Goal: Transaction & Acquisition: Purchase product/service

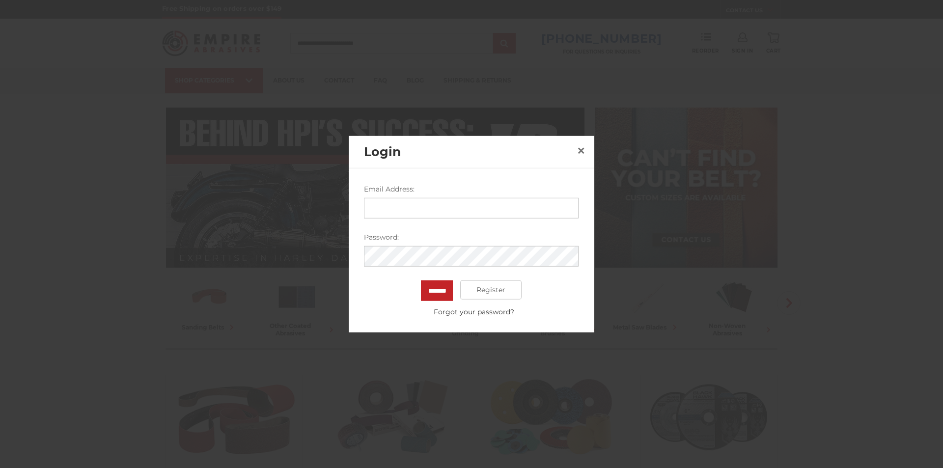
click at [409, 202] on input "Email Address:" at bounding box center [472, 207] width 215 height 21
type input "**********"
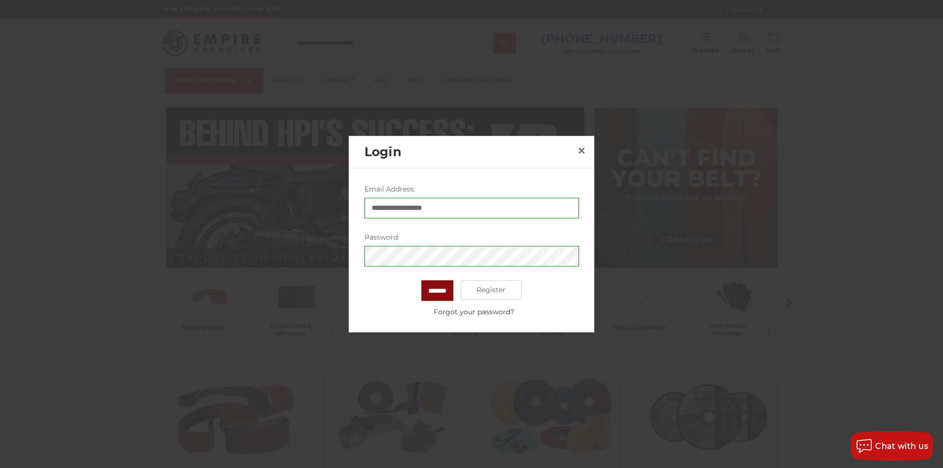
click at [448, 289] on input "*******" at bounding box center [438, 290] width 32 height 21
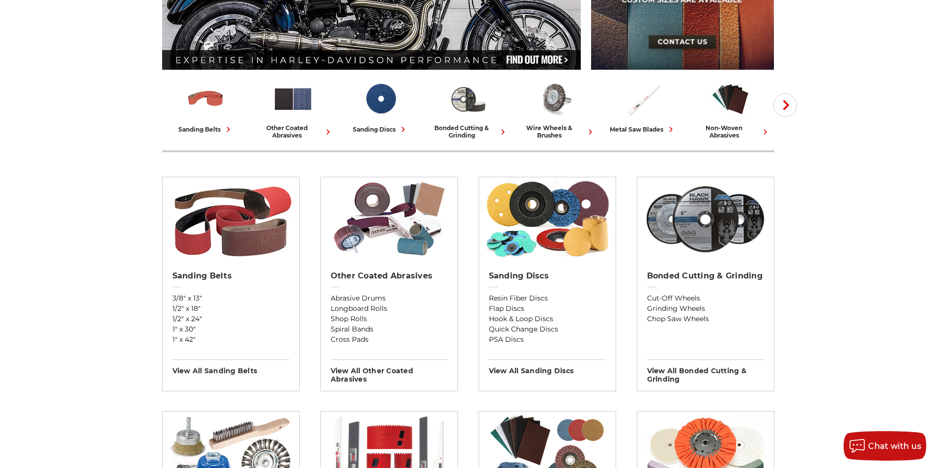
scroll to position [246, 0]
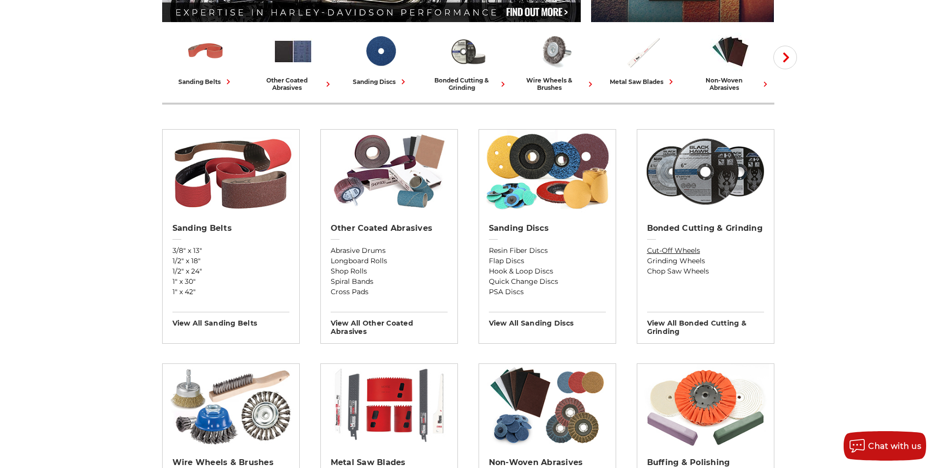
click at [675, 249] on link "Cut-Off Wheels" at bounding box center [705, 251] width 117 height 10
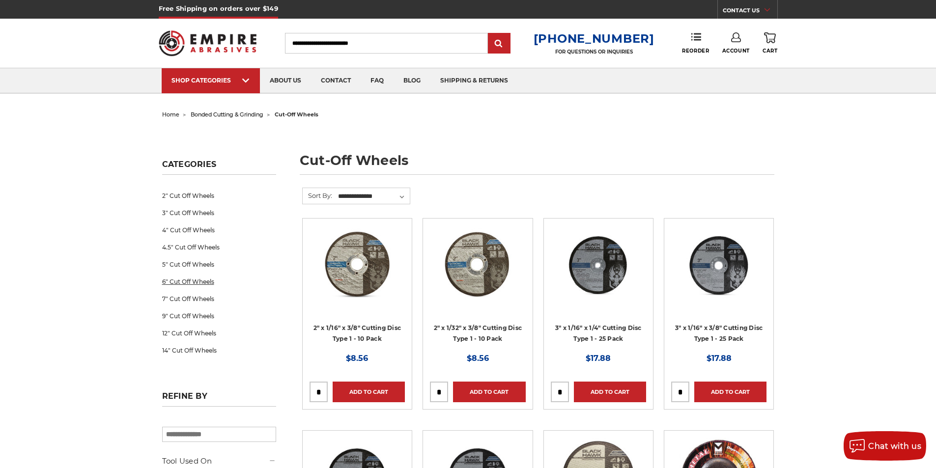
click at [202, 282] on link "6" Cut Off Wheels" at bounding box center [219, 281] width 114 height 17
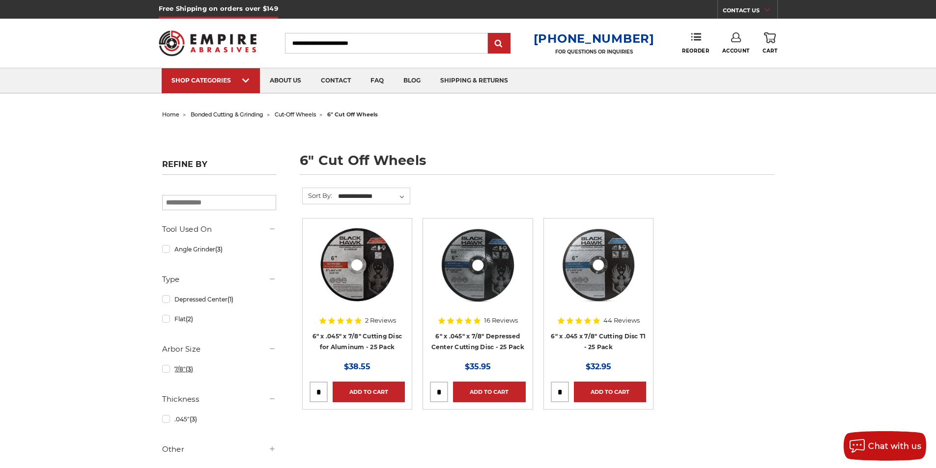
click at [164, 371] on link "7/8" (3)" at bounding box center [219, 369] width 114 height 17
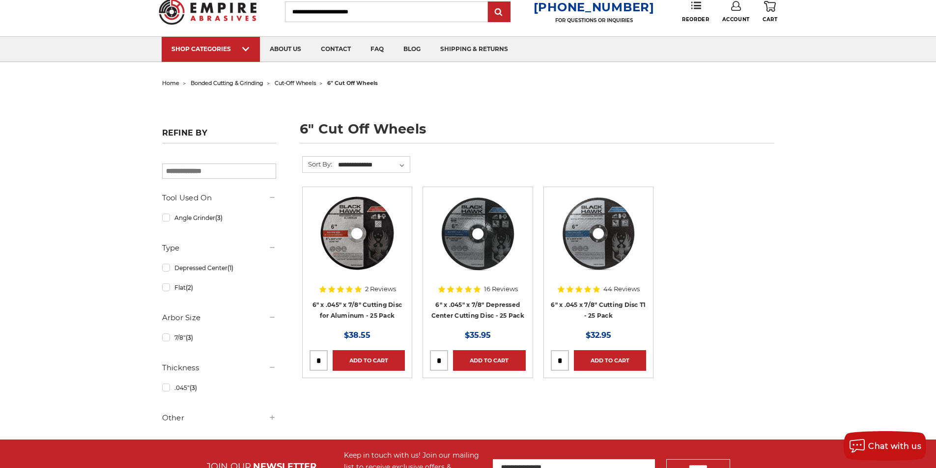
scroll to position [49, 0]
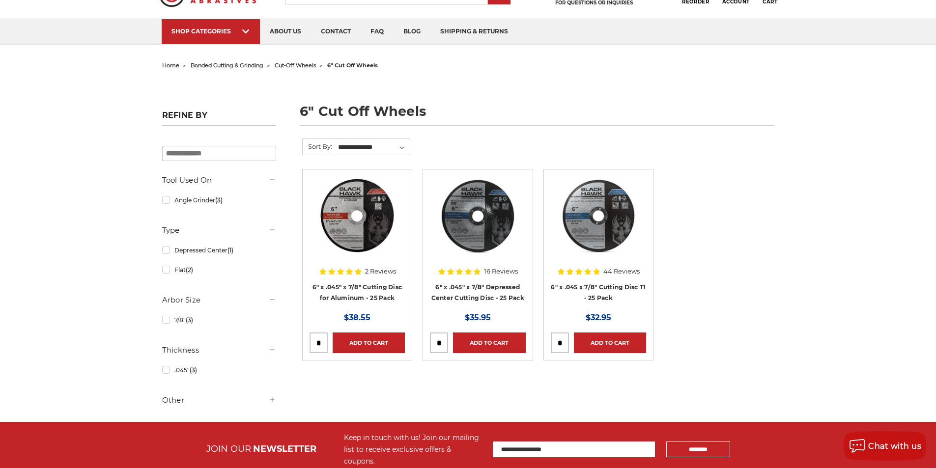
click at [180, 402] on h5 "Other" at bounding box center [219, 400] width 114 height 12
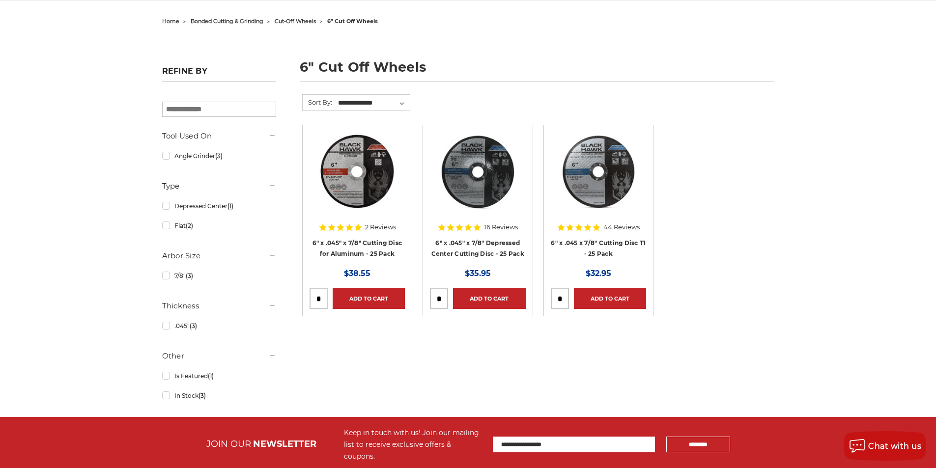
scroll to position [0, 0]
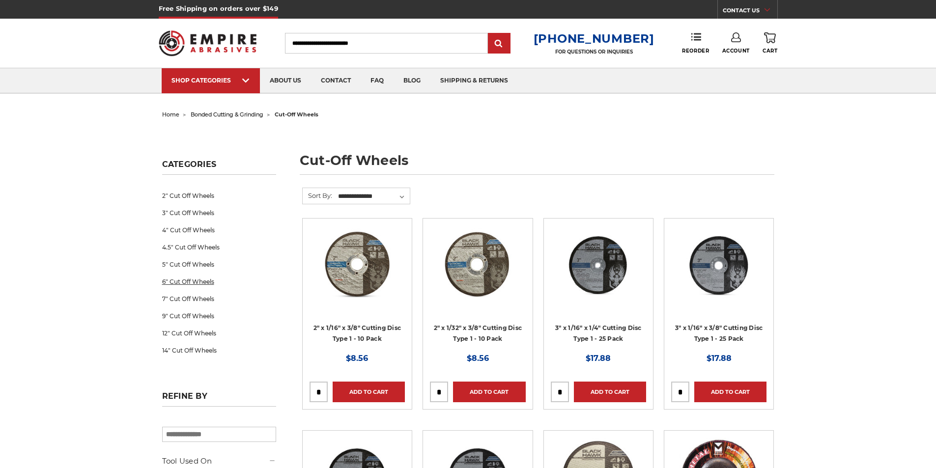
click at [180, 281] on link "6" Cut Off Wheels" at bounding box center [219, 281] width 114 height 17
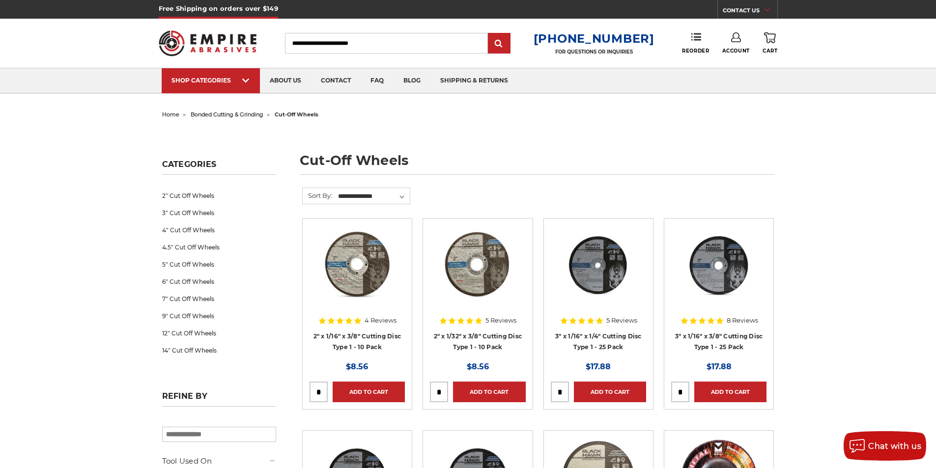
click at [356, 46] on input "Search" at bounding box center [386, 43] width 203 height 21
click at [318, 41] on input "Search" at bounding box center [386, 43] width 203 height 21
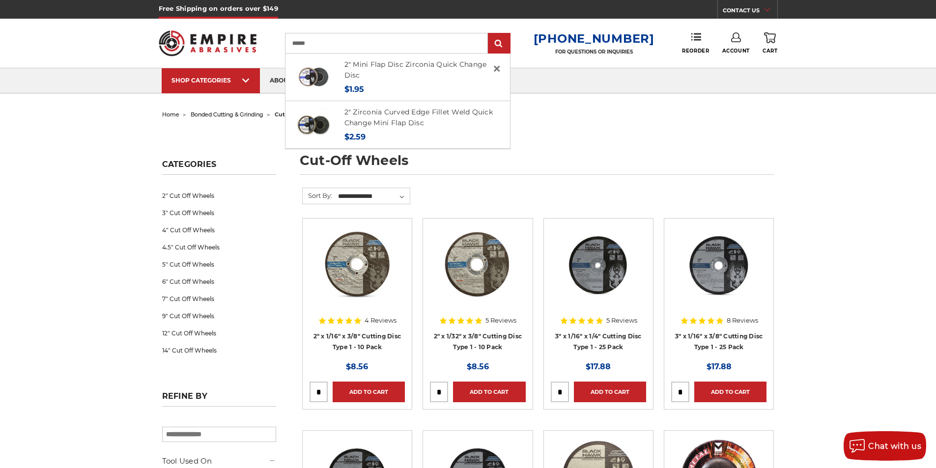
type input "******"
click at [437, 62] on link "2" Mini Flap Disc Zirconia Quick Change Disc" at bounding box center [415, 70] width 142 height 20
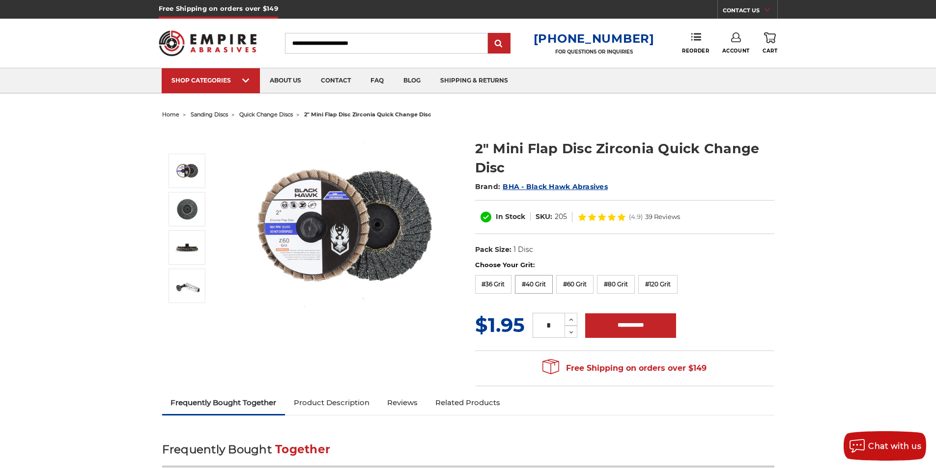
click at [536, 279] on label "#40 Grit" at bounding box center [534, 284] width 38 height 19
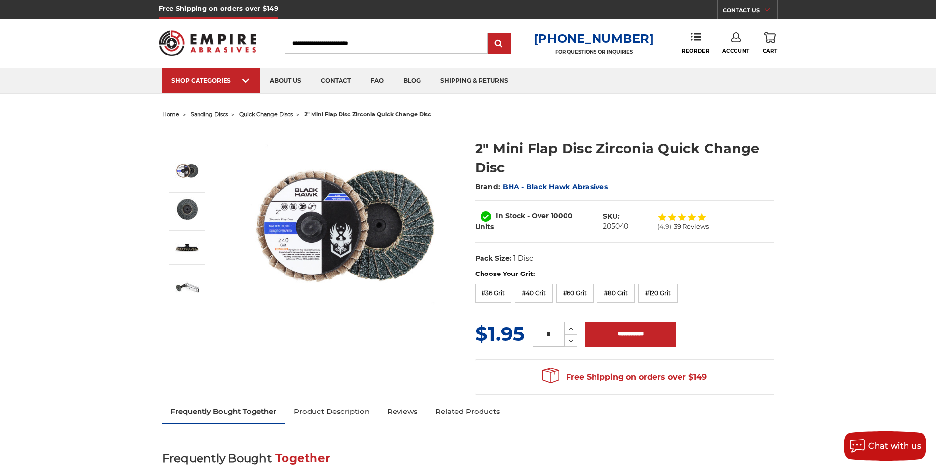
drag, startPoint x: 552, startPoint y: 332, endPoint x: 506, endPoint y: 333, distance: 45.7
click at [506, 333] on div "MSRP: Was: Now: $1.95 (You save ) * Increase Quantity: Decrease Quantity:" at bounding box center [624, 334] width 299 height 28
type input "**"
click at [626, 332] on input "**********" at bounding box center [630, 334] width 91 height 25
type input "**********"
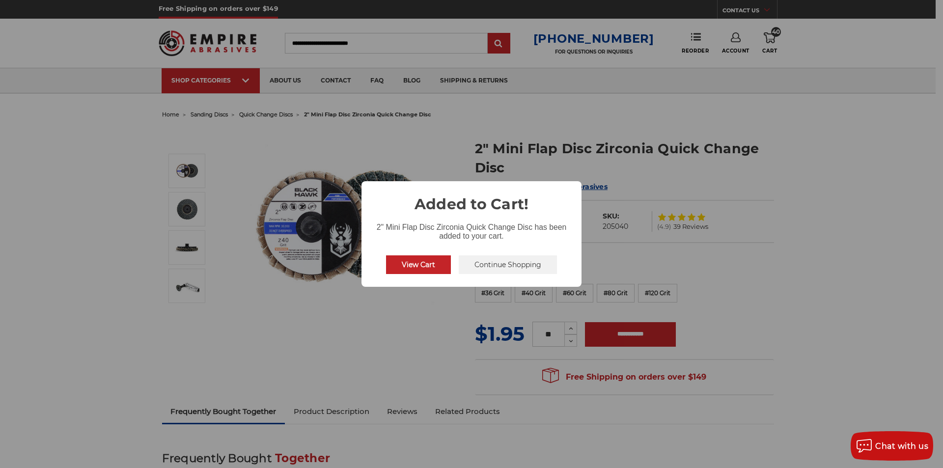
click at [501, 263] on button "Continue Shopping" at bounding box center [508, 264] width 98 height 19
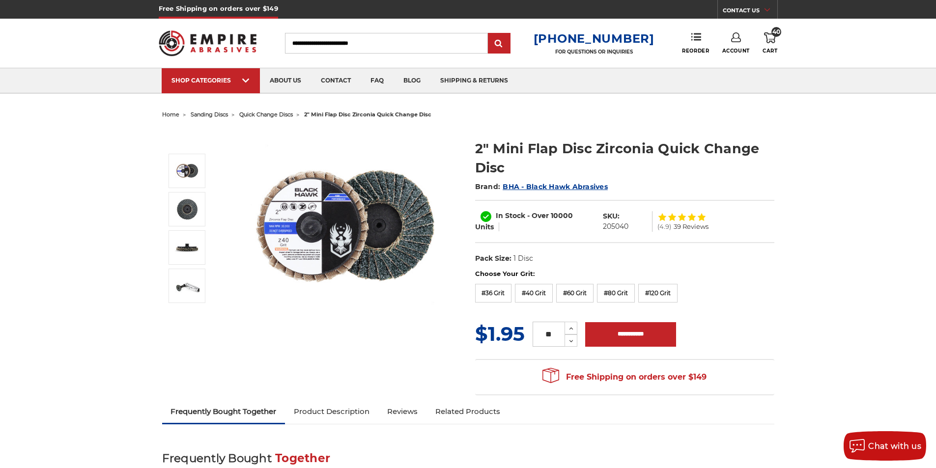
click at [770, 34] on use at bounding box center [770, 37] width 12 height 11
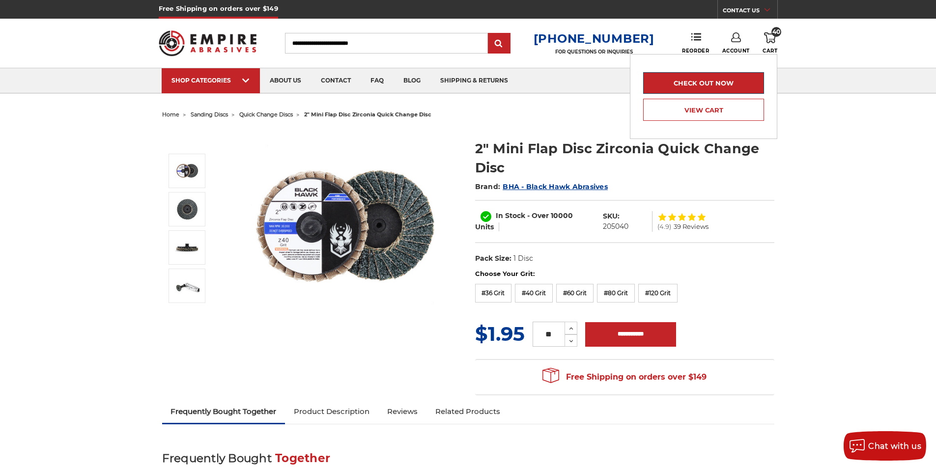
click at [723, 88] on link "Check out now" at bounding box center [703, 83] width 121 height 22
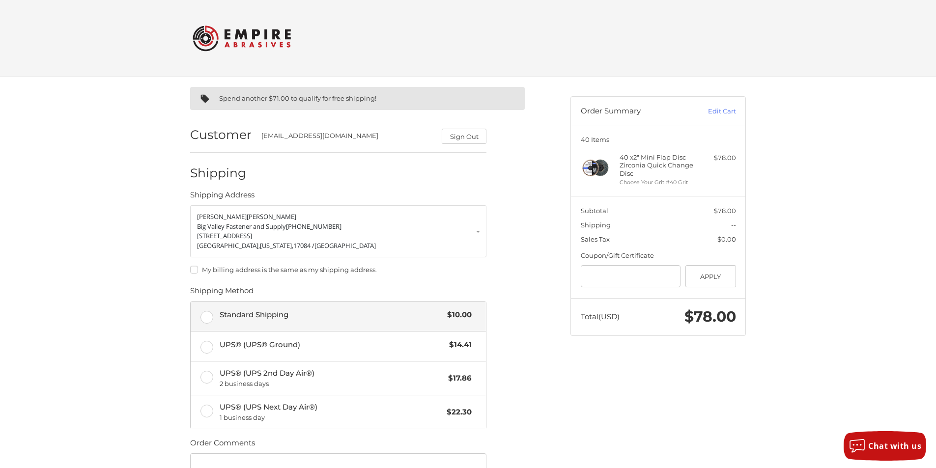
click at [205, 318] on label "Standard Shipping $10.00" at bounding box center [338, 316] width 295 height 29
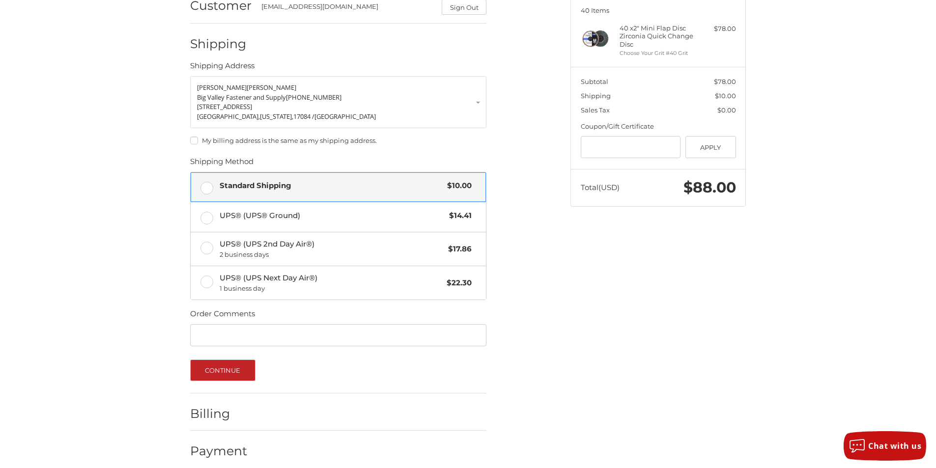
scroll to position [139, 0]
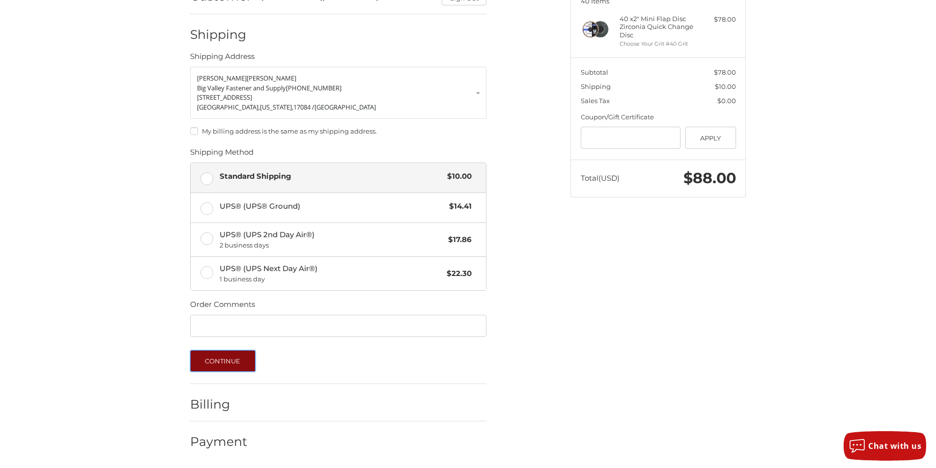
click at [216, 366] on button "Continue" at bounding box center [222, 361] width 65 height 22
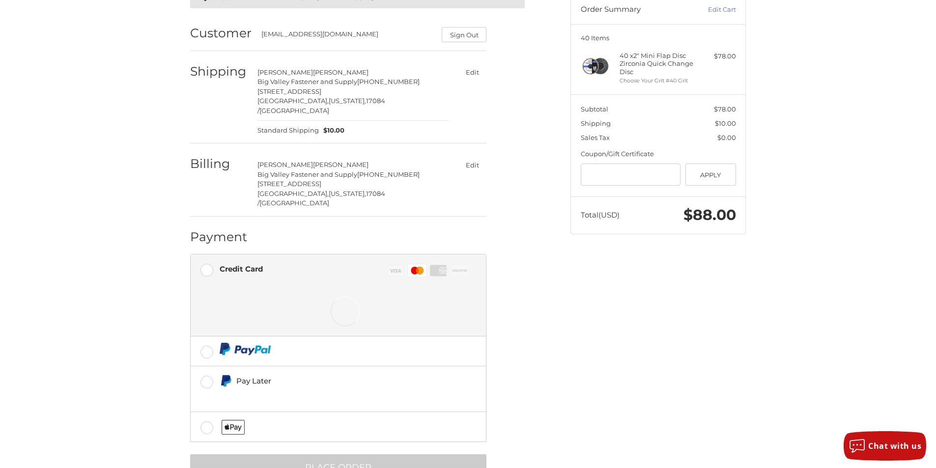
scroll to position [117, 0]
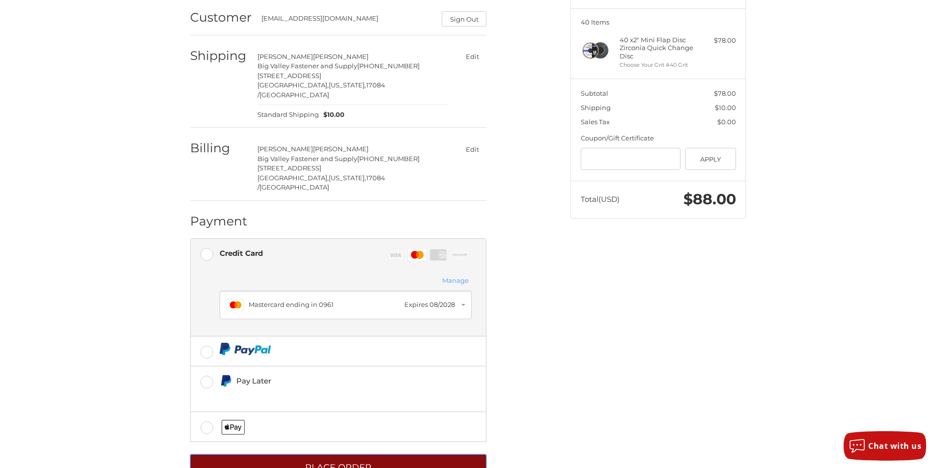
click at [322, 454] on button "Place Order" at bounding box center [338, 467] width 296 height 27
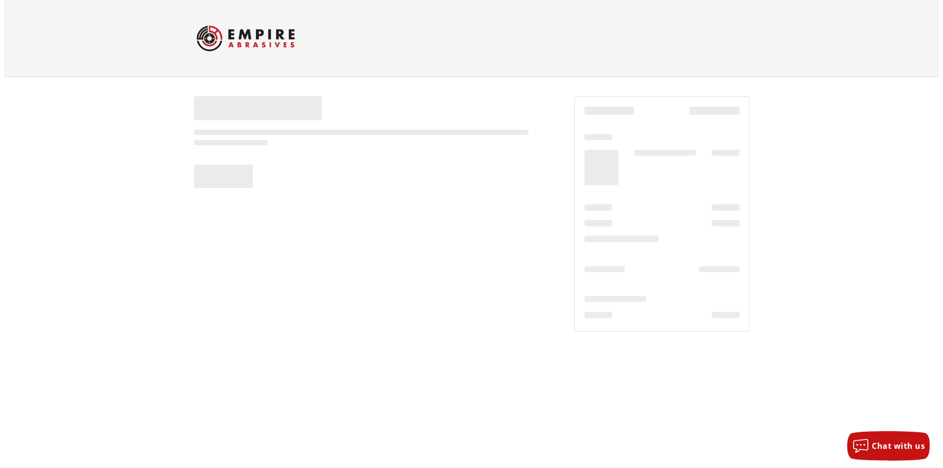
scroll to position [0, 0]
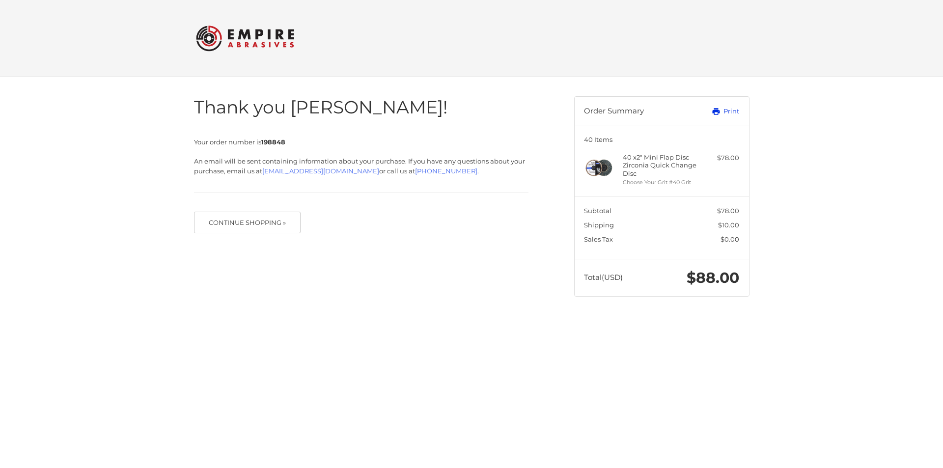
click at [734, 109] on link "Print" at bounding box center [715, 112] width 49 height 10
